Goal: Navigation & Orientation: Find specific page/section

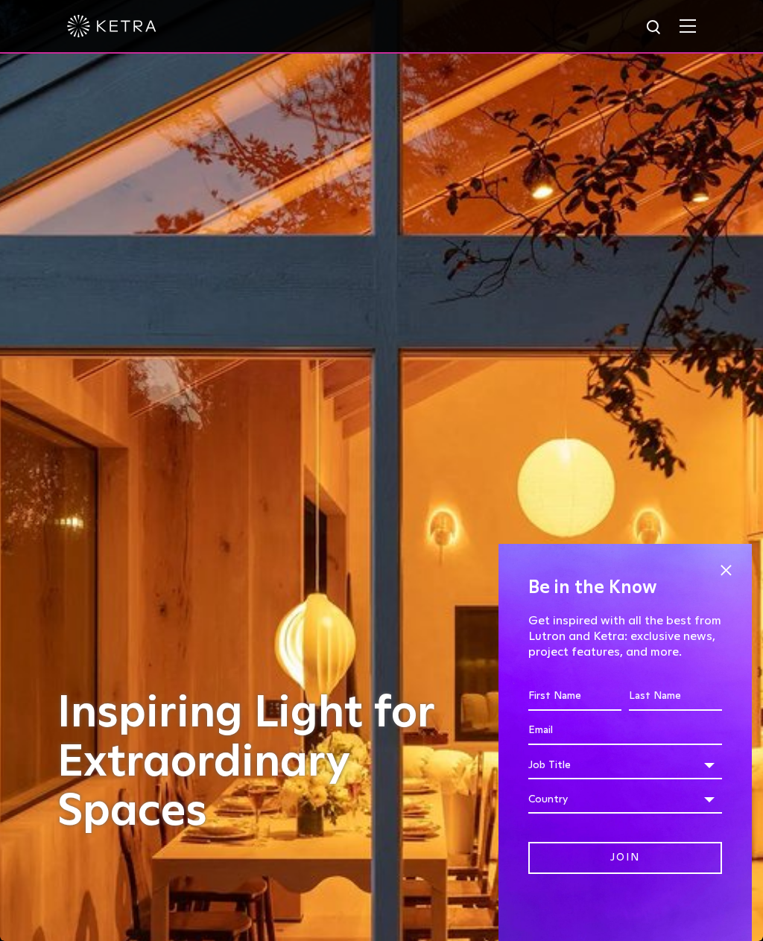
click at [694, 16] on div at bounding box center [381, 26] width 629 height 52
click at [723, 567] on span at bounding box center [725, 570] width 22 height 22
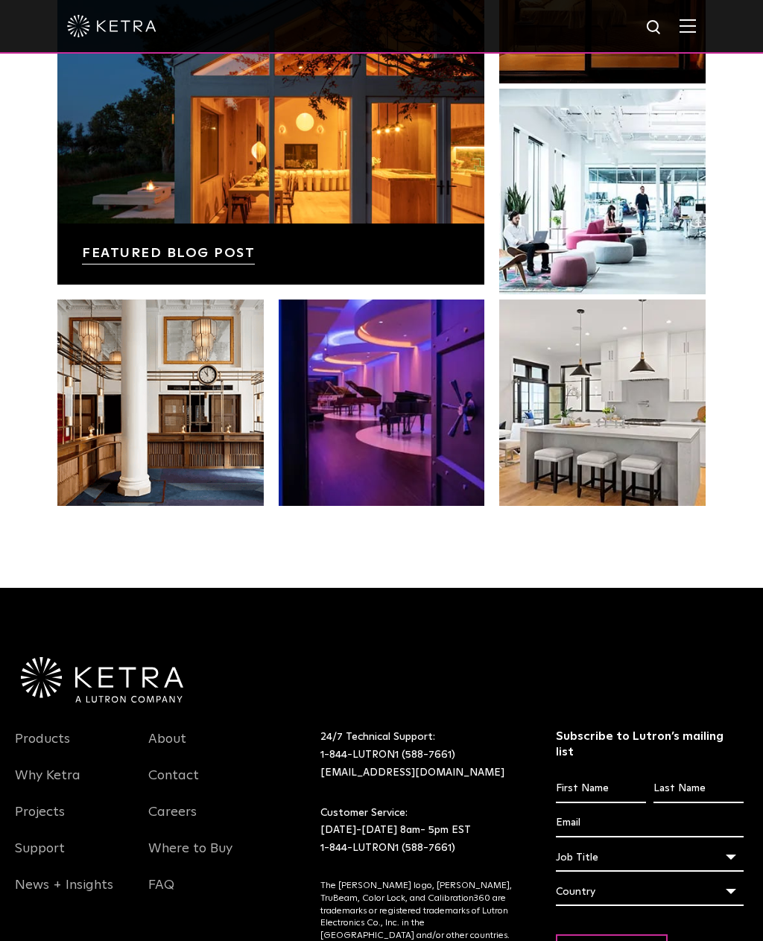
scroll to position [2852, 0]
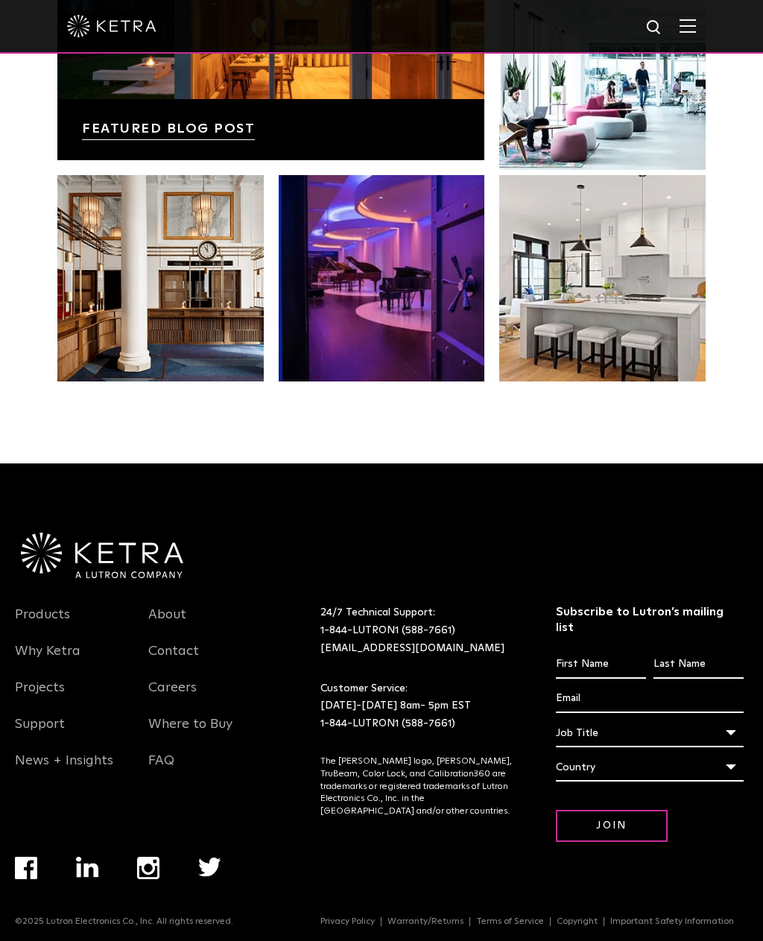
click at [31, 879] on img "Navigation Menu" at bounding box center [26, 868] width 22 height 22
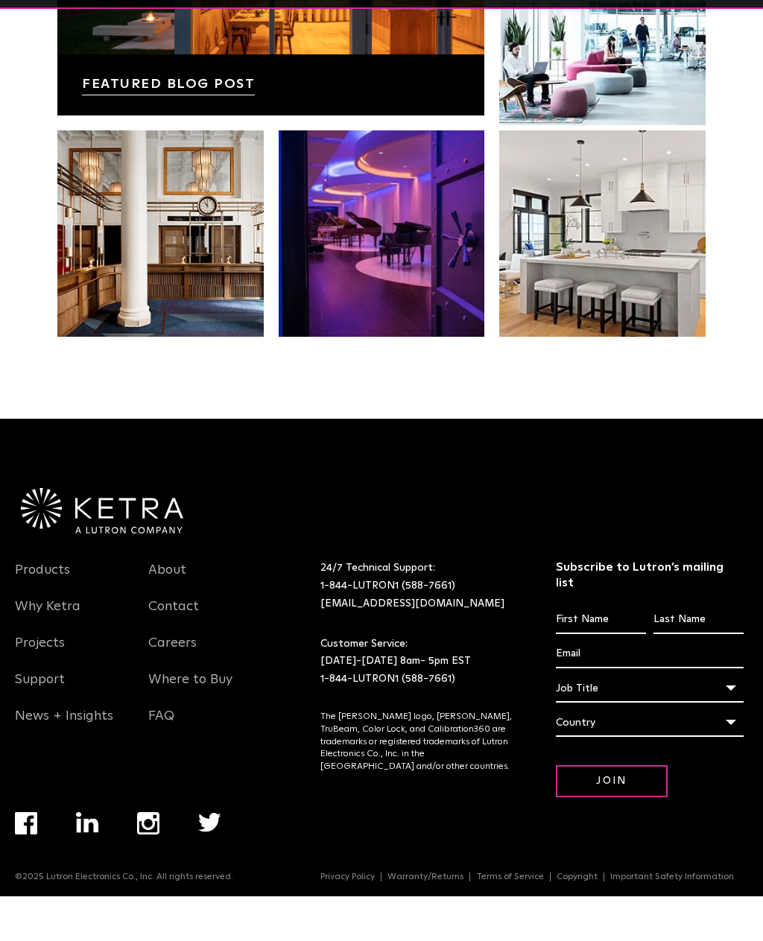
scroll to position [2900, 0]
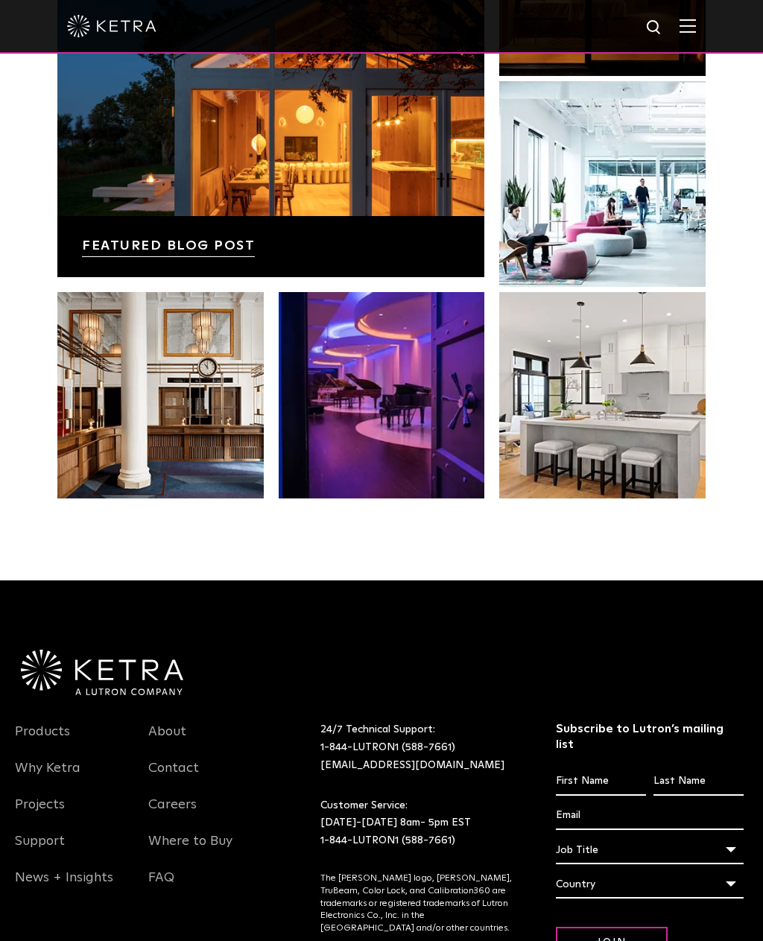
scroll to position [2735, 0]
click at [694, 25] on img at bounding box center [687, 26] width 16 height 14
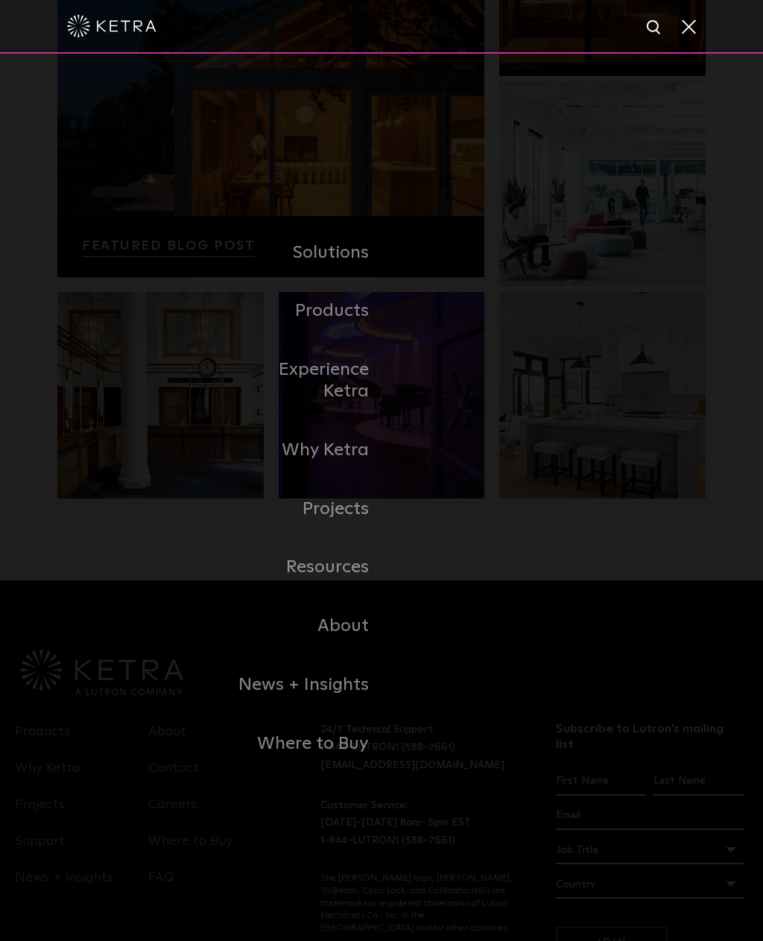
click at [0, 0] on link "Residential Products" at bounding box center [0, 0] width 0 height 0
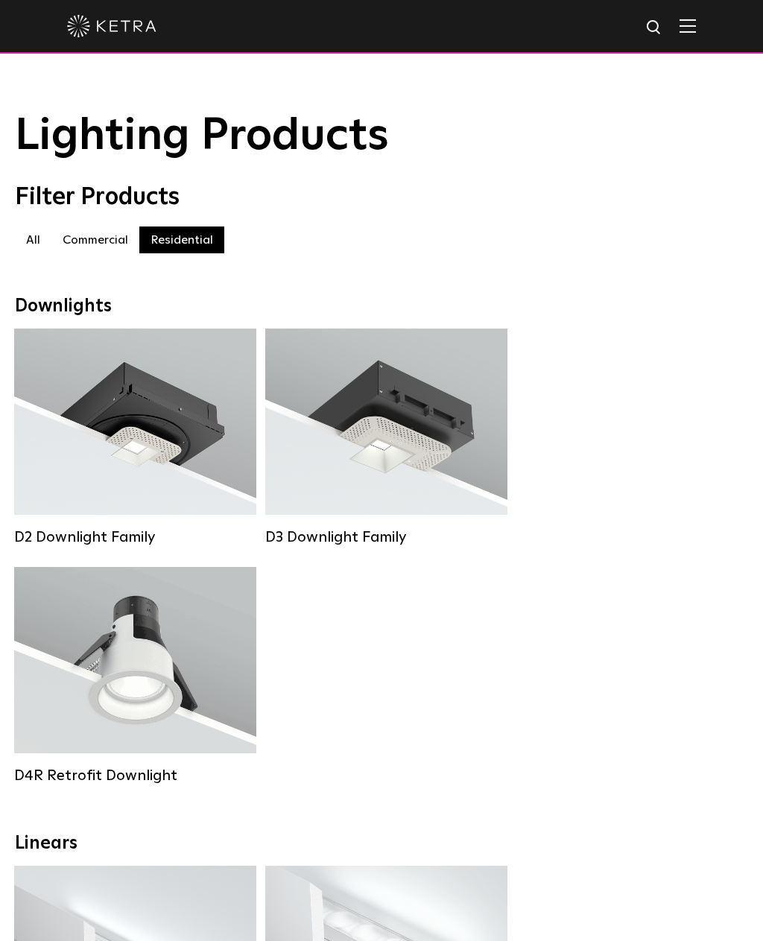
click at [691, 27] on img at bounding box center [687, 26] width 16 height 14
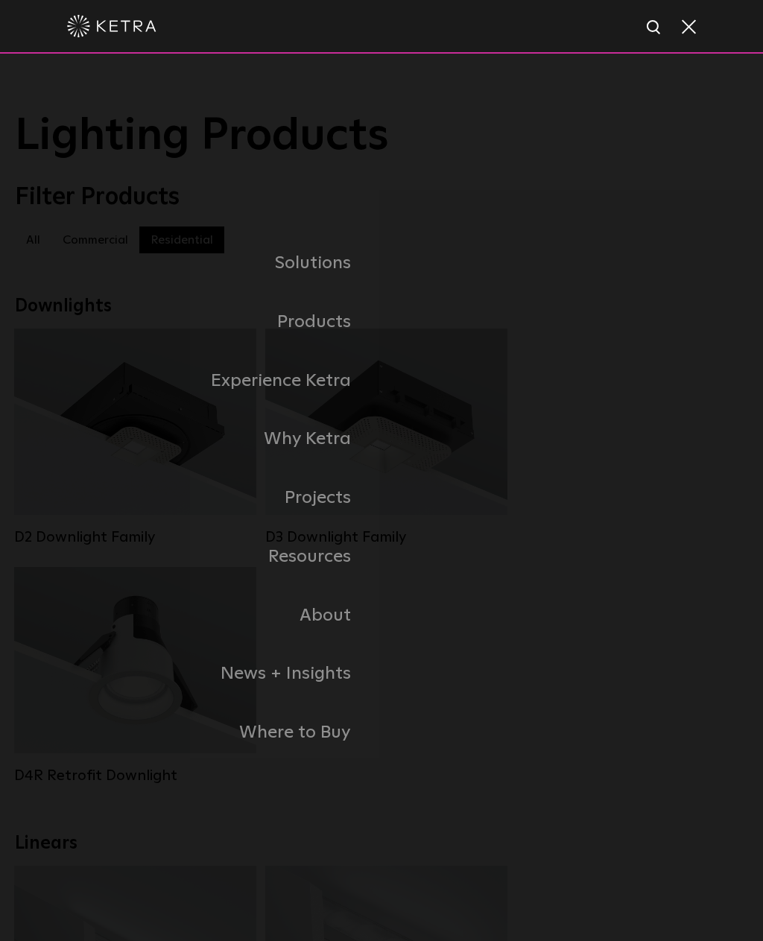
click at [268, 748] on link "Where to Buy" at bounding box center [198, 732] width 367 height 59
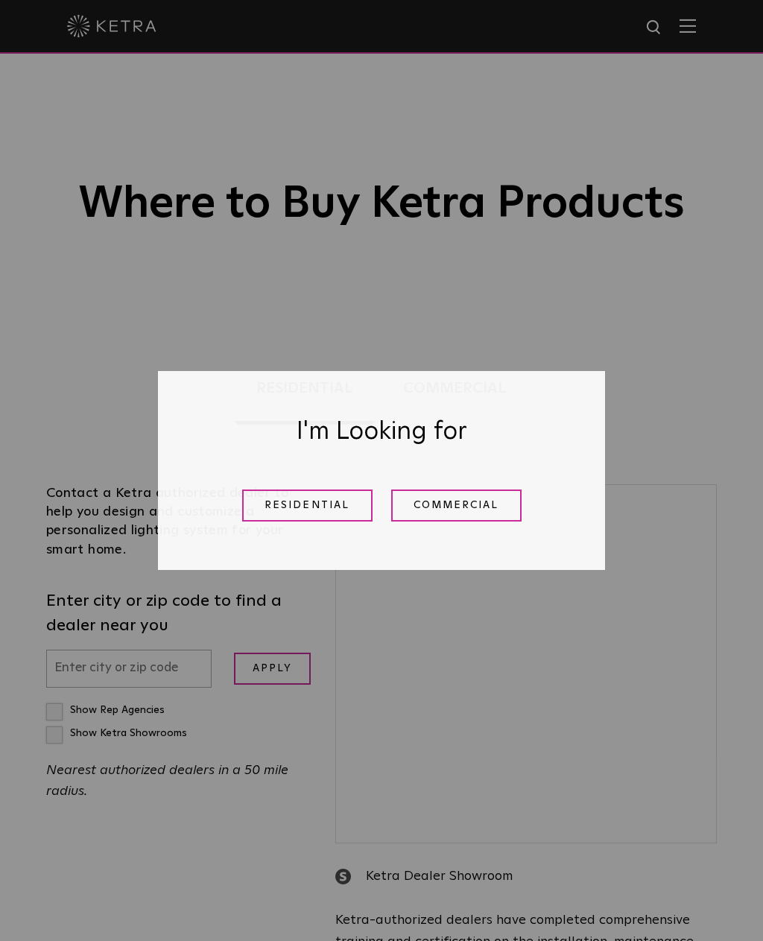
click at [296, 498] on link "Residential" at bounding box center [307, 505] width 130 height 32
